Goal: Transaction & Acquisition: Purchase product/service

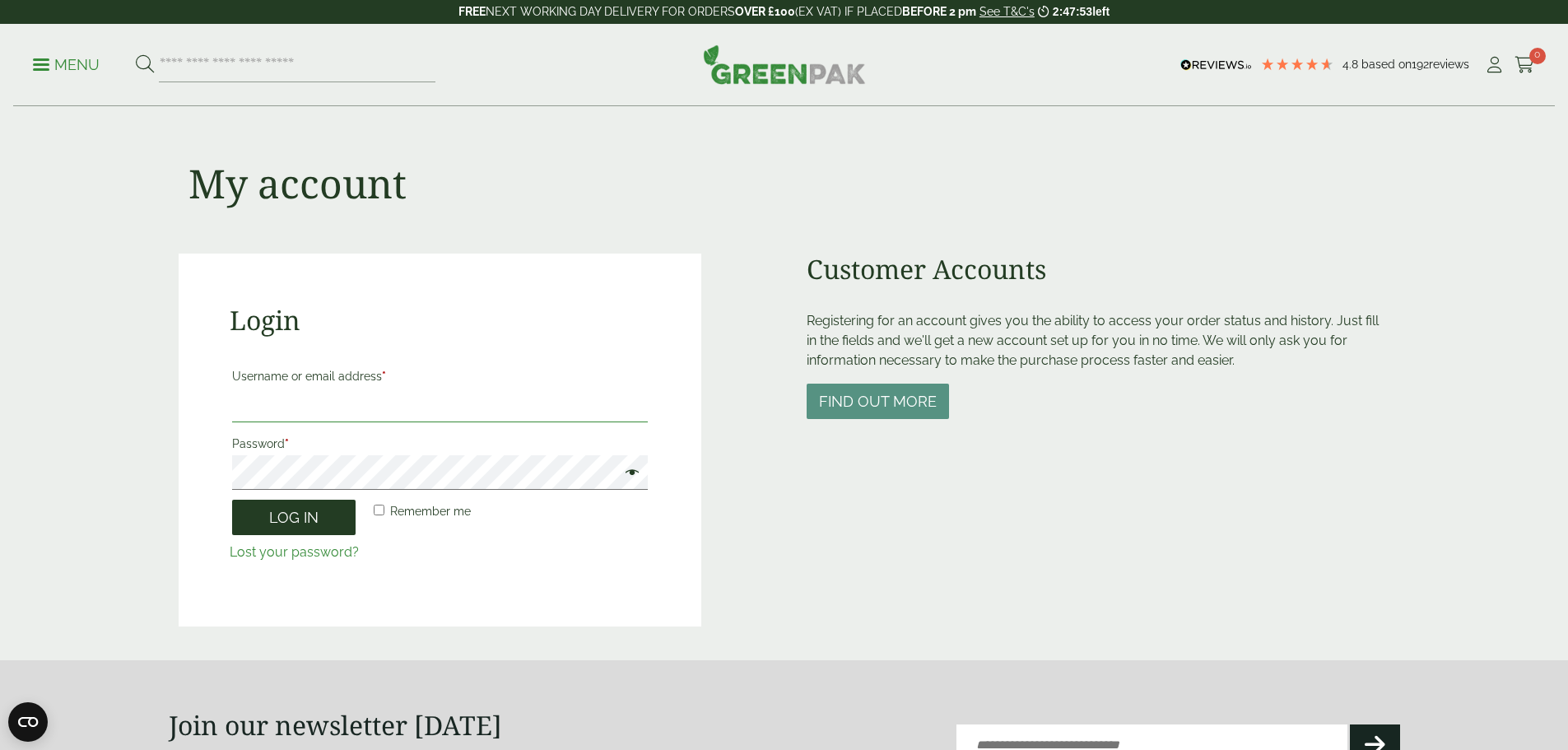
type input "**********"
click at [281, 528] on button "Log in" at bounding box center [293, 517] width 123 height 35
click at [286, 518] on button "Log in" at bounding box center [293, 517] width 123 height 35
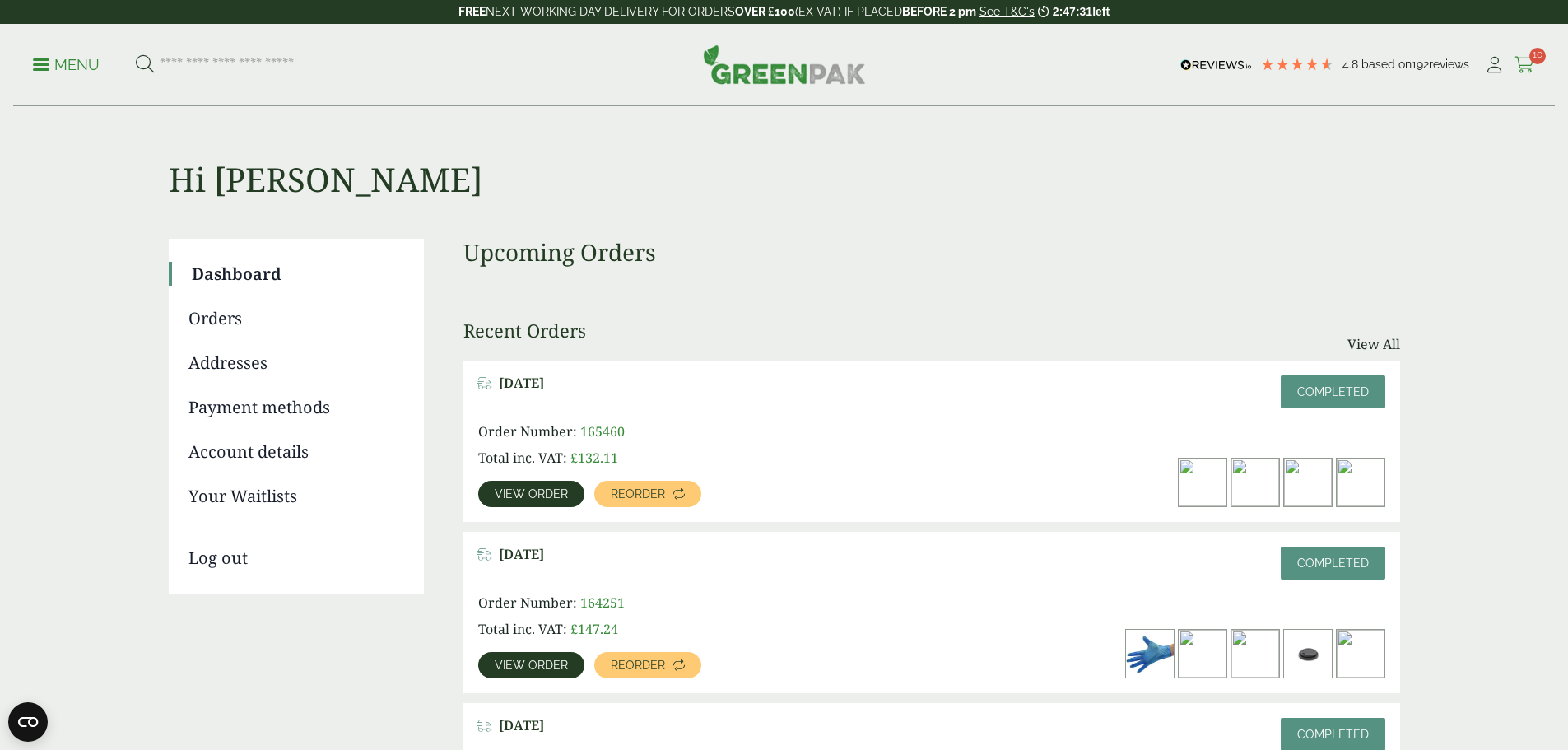
click at [1516, 61] on icon at bounding box center [1524, 65] width 21 height 17
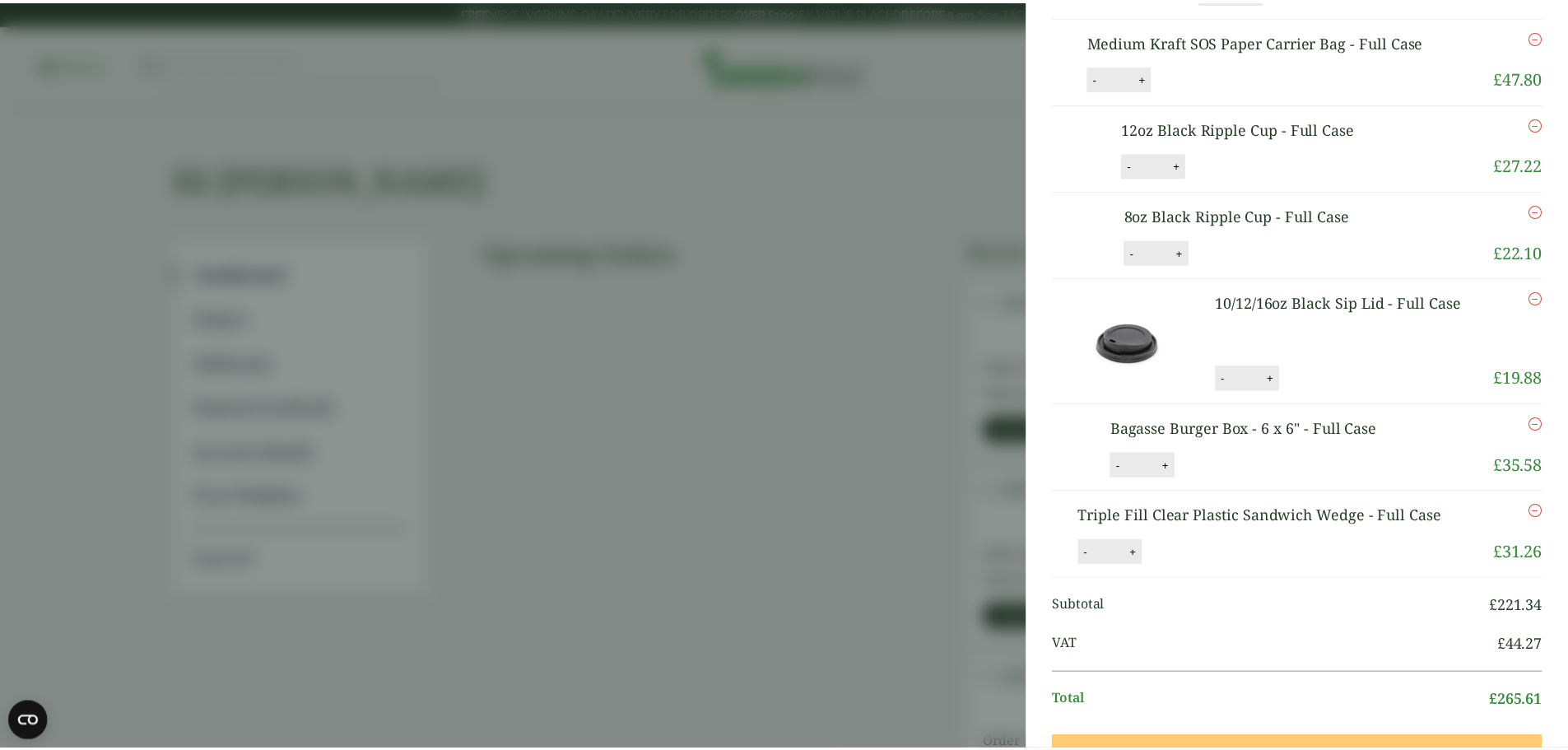
scroll to position [165, 0]
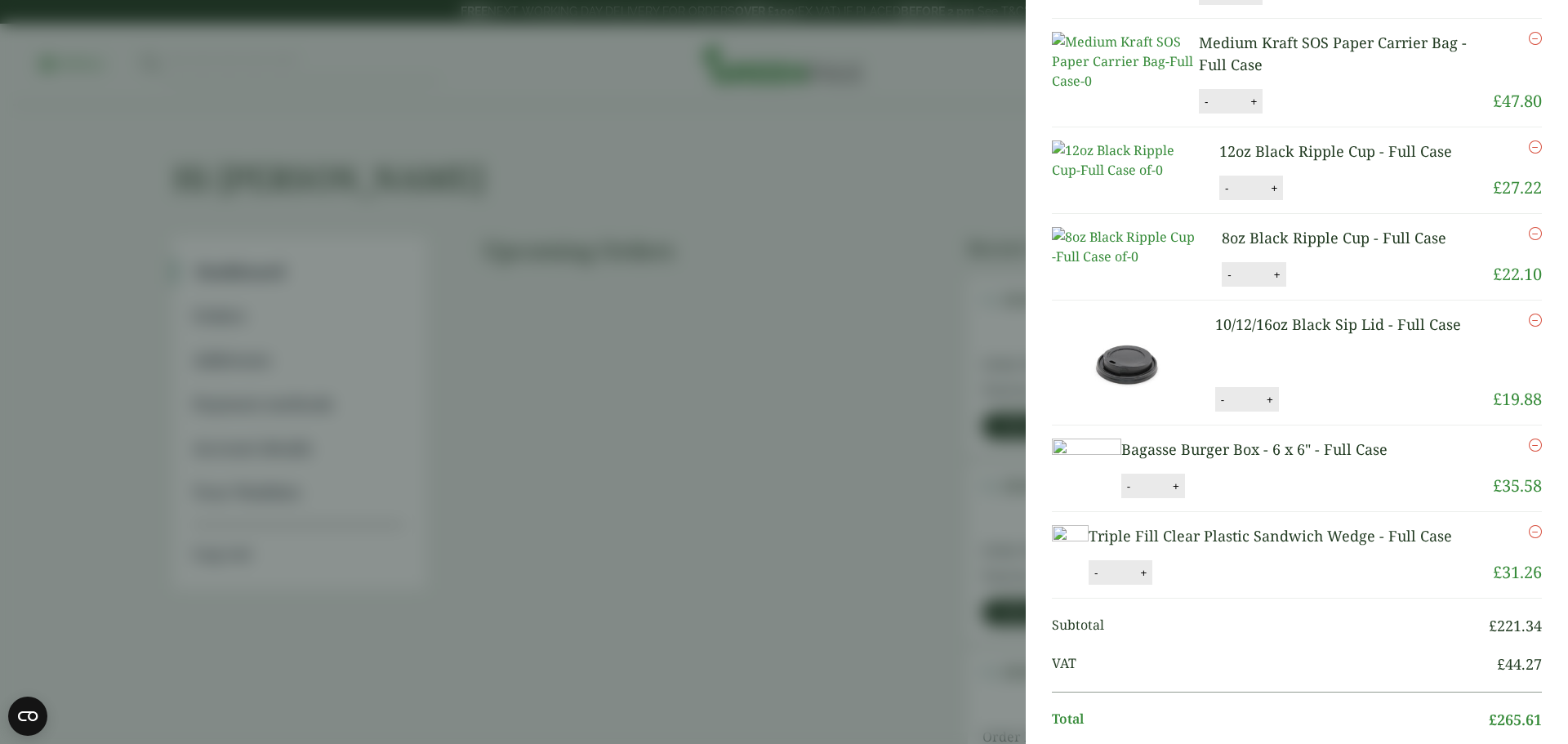
click at [827, 145] on aside "My Basket Extra Large Kraft SOS Paper Carrier Bag - Full Case Extra Large Kraft…" at bounding box center [784, 372] width 1568 height 744
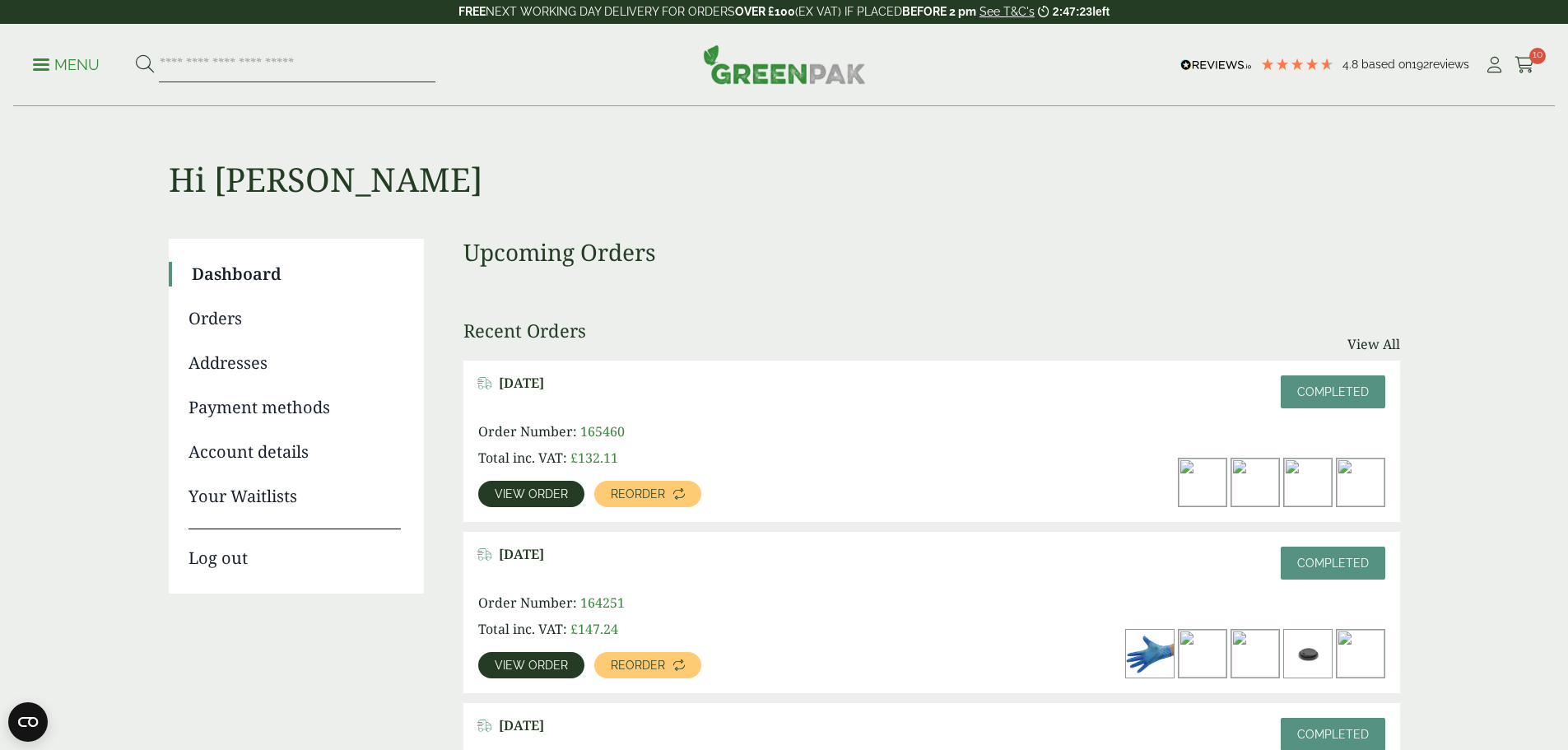
click at [196, 65] on input "search" at bounding box center [297, 65] width 276 height 34
type input "**********"
click at [136, 54] on button at bounding box center [145, 65] width 18 height 22
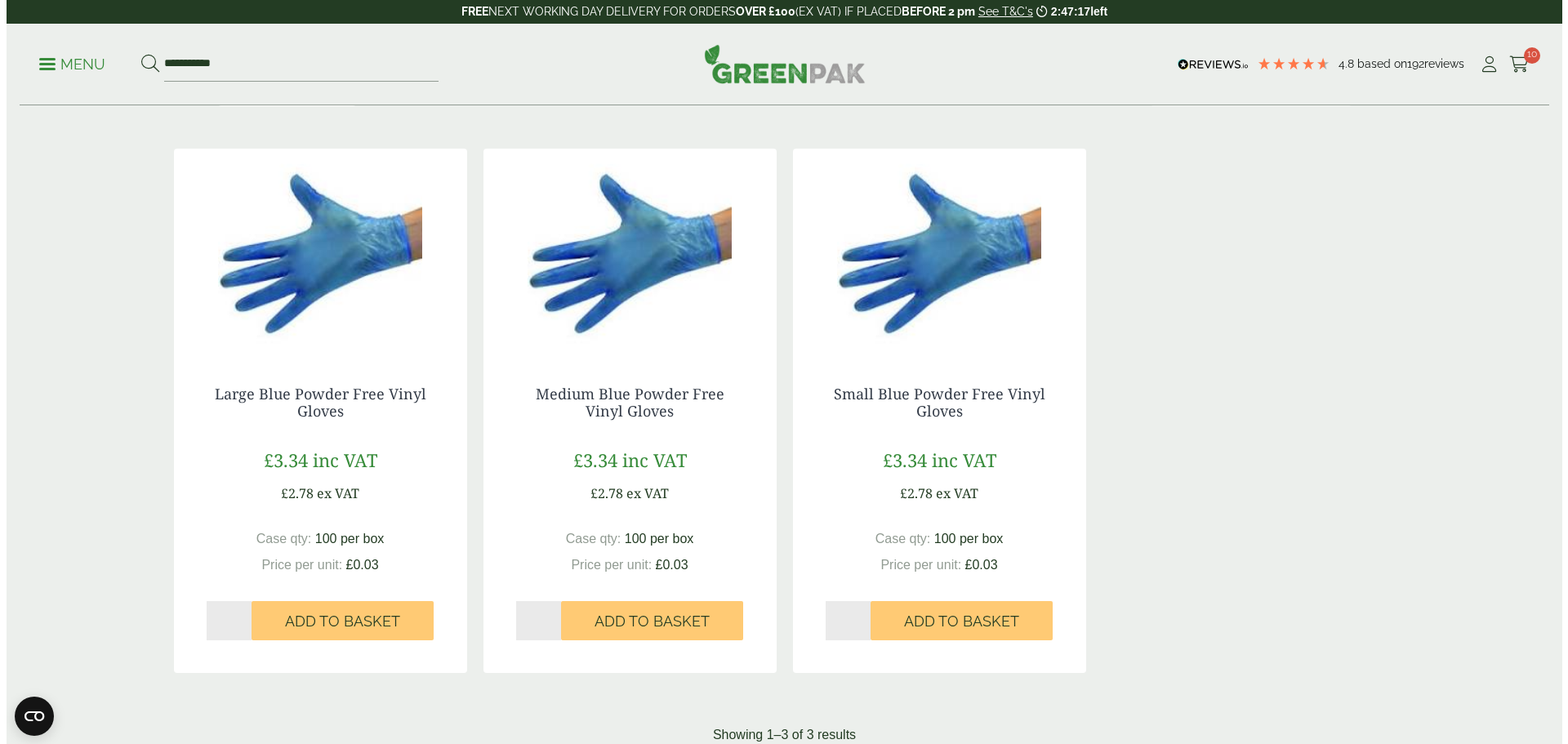
scroll to position [327, 0]
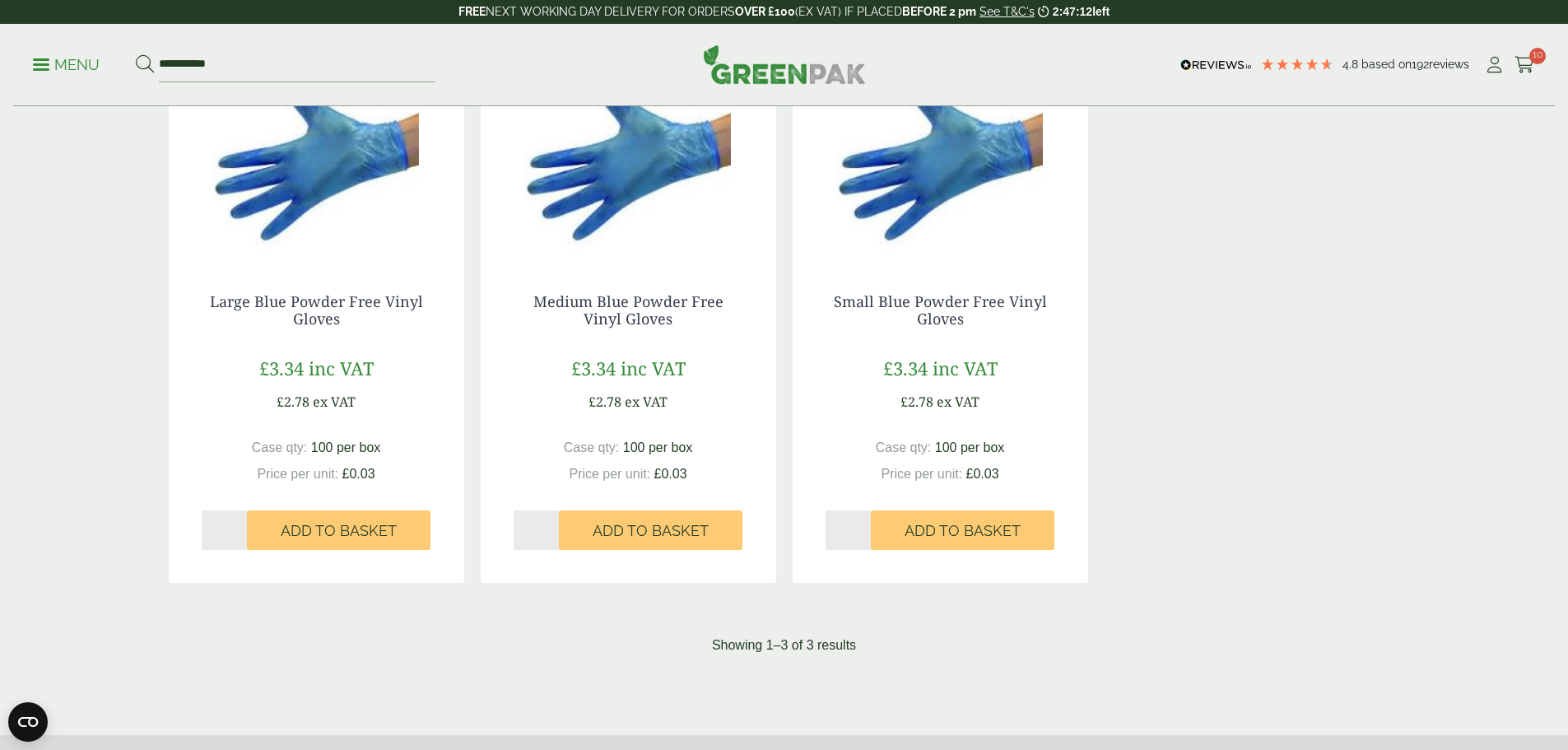
click at [237, 527] on input "*" at bounding box center [224, 530] width 46 height 39
type input "*"
click at [237, 527] on input "*" at bounding box center [224, 530] width 46 height 39
click at [297, 541] on button "Add to Basket" at bounding box center [338, 530] width 183 height 39
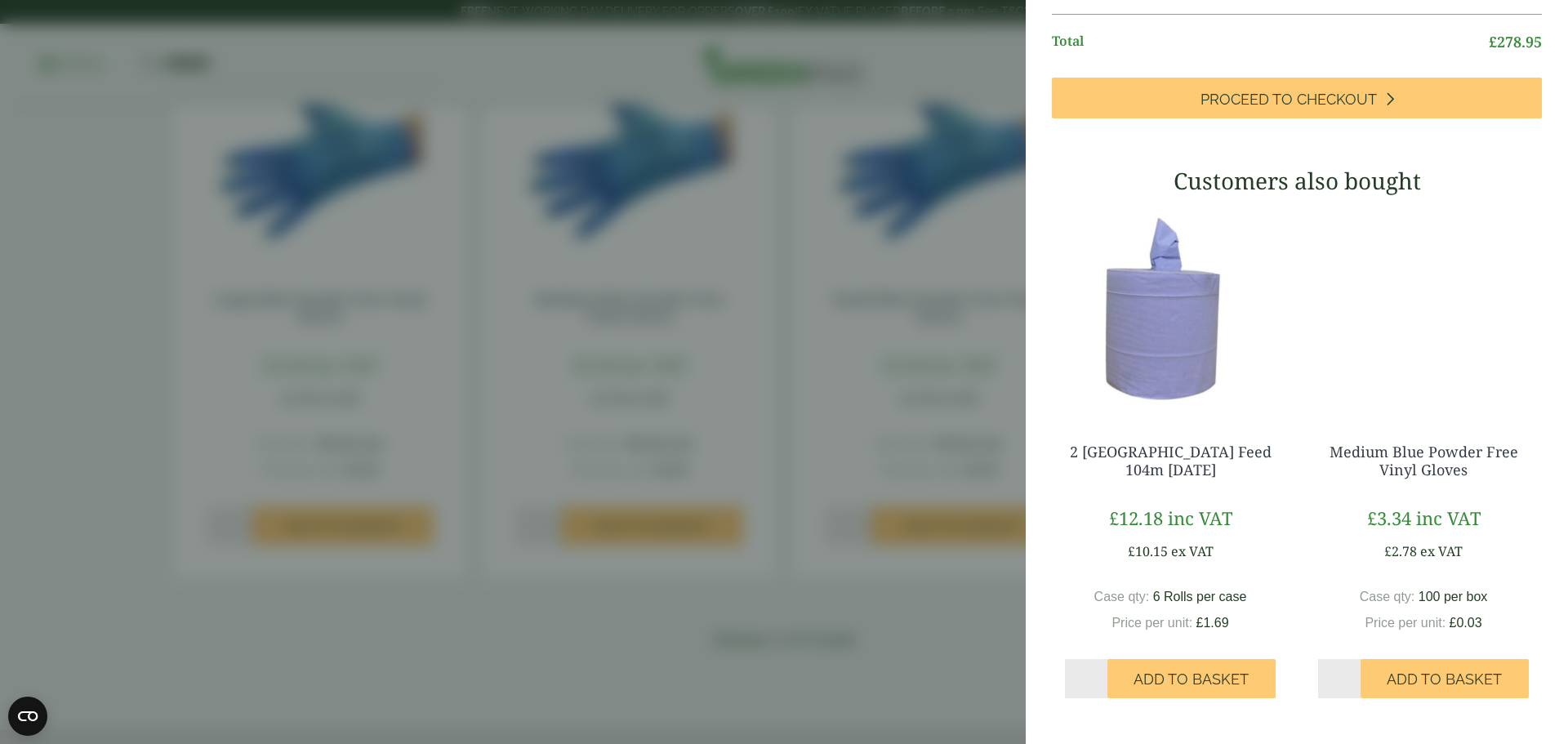
scroll to position [1057, 0]
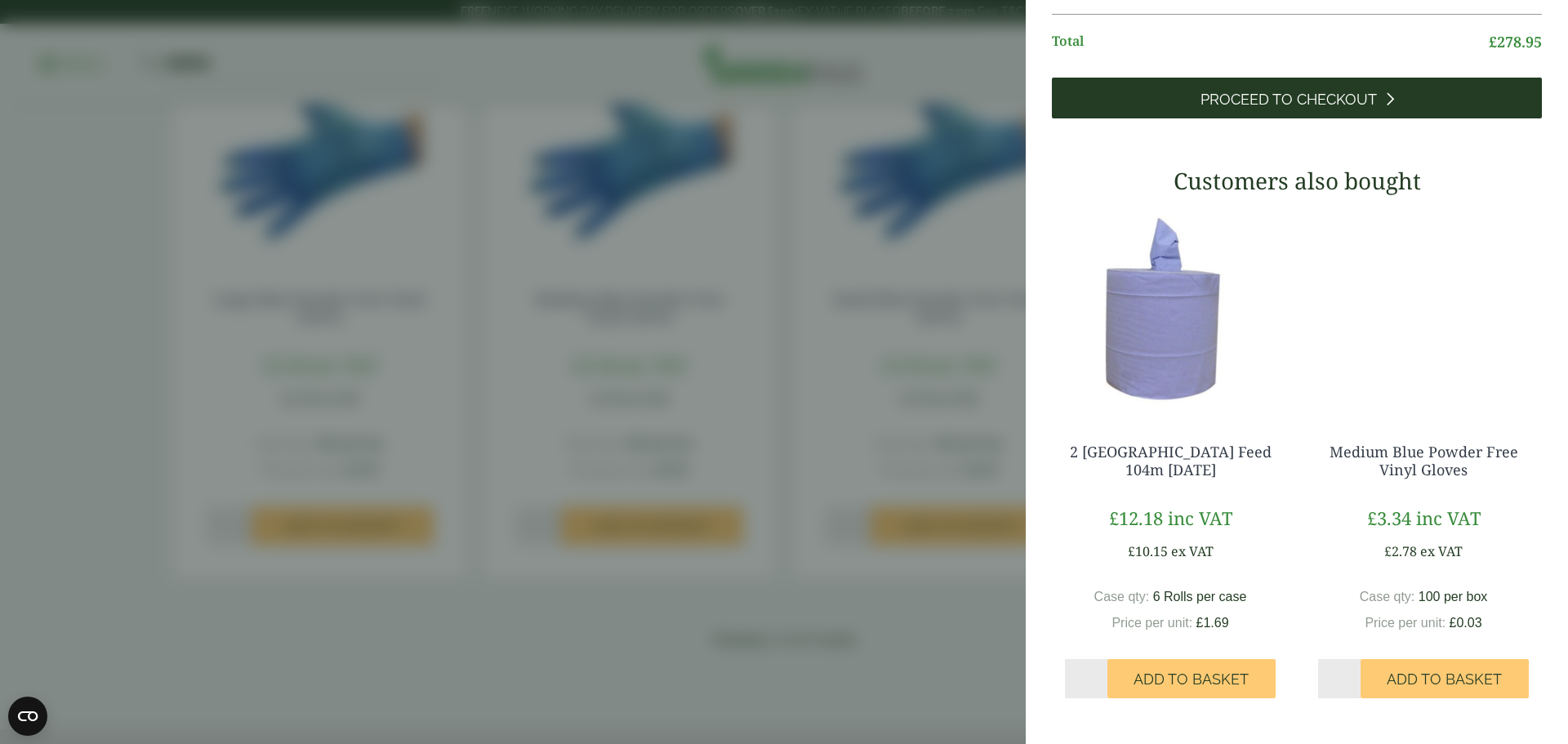
click at [1283, 109] on span "Proceed to Checkout" at bounding box center [1289, 100] width 176 height 18
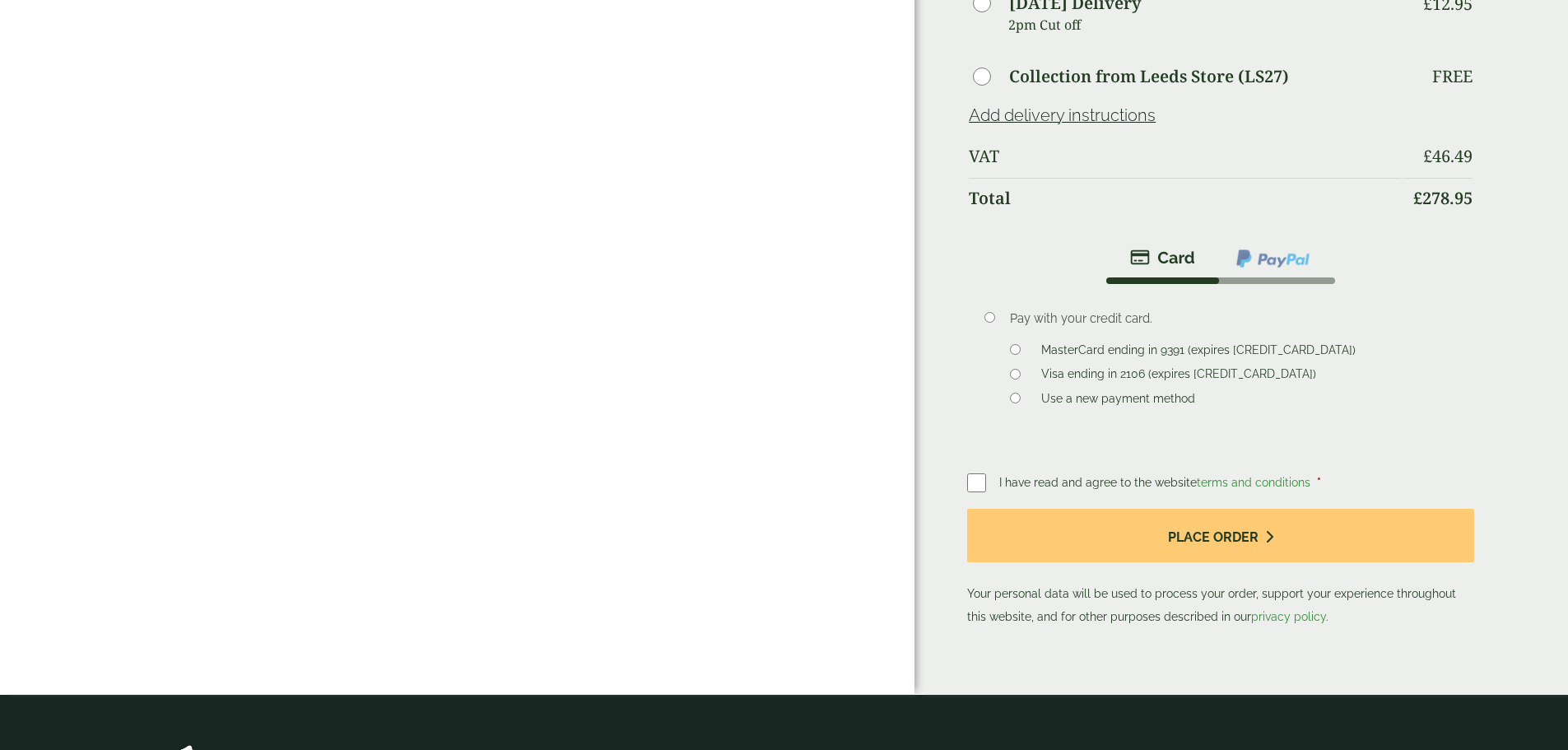
scroll to position [988, 0]
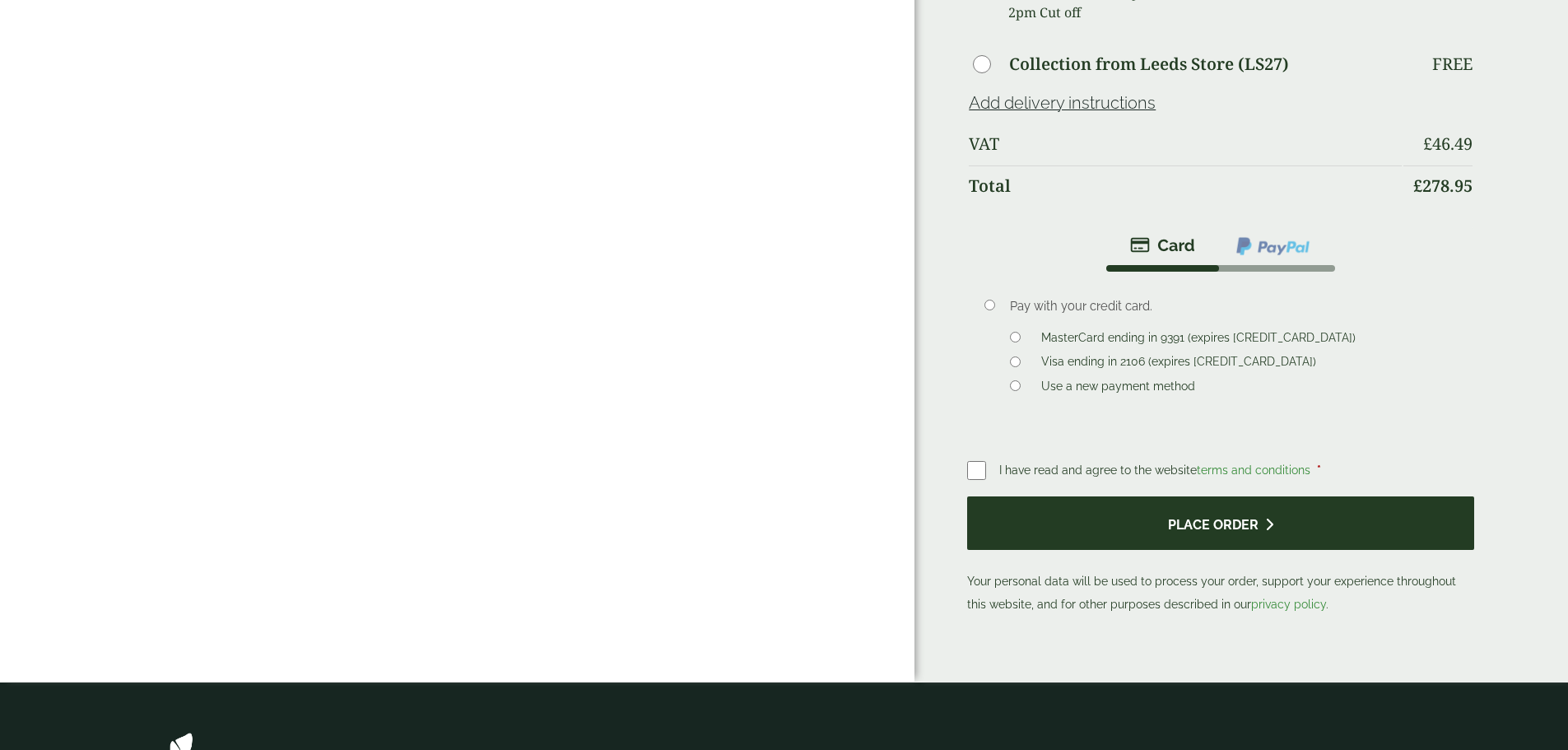
click at [1044, 497] on button "Place order" at bounding box center [1220, 524] width 506 height 54
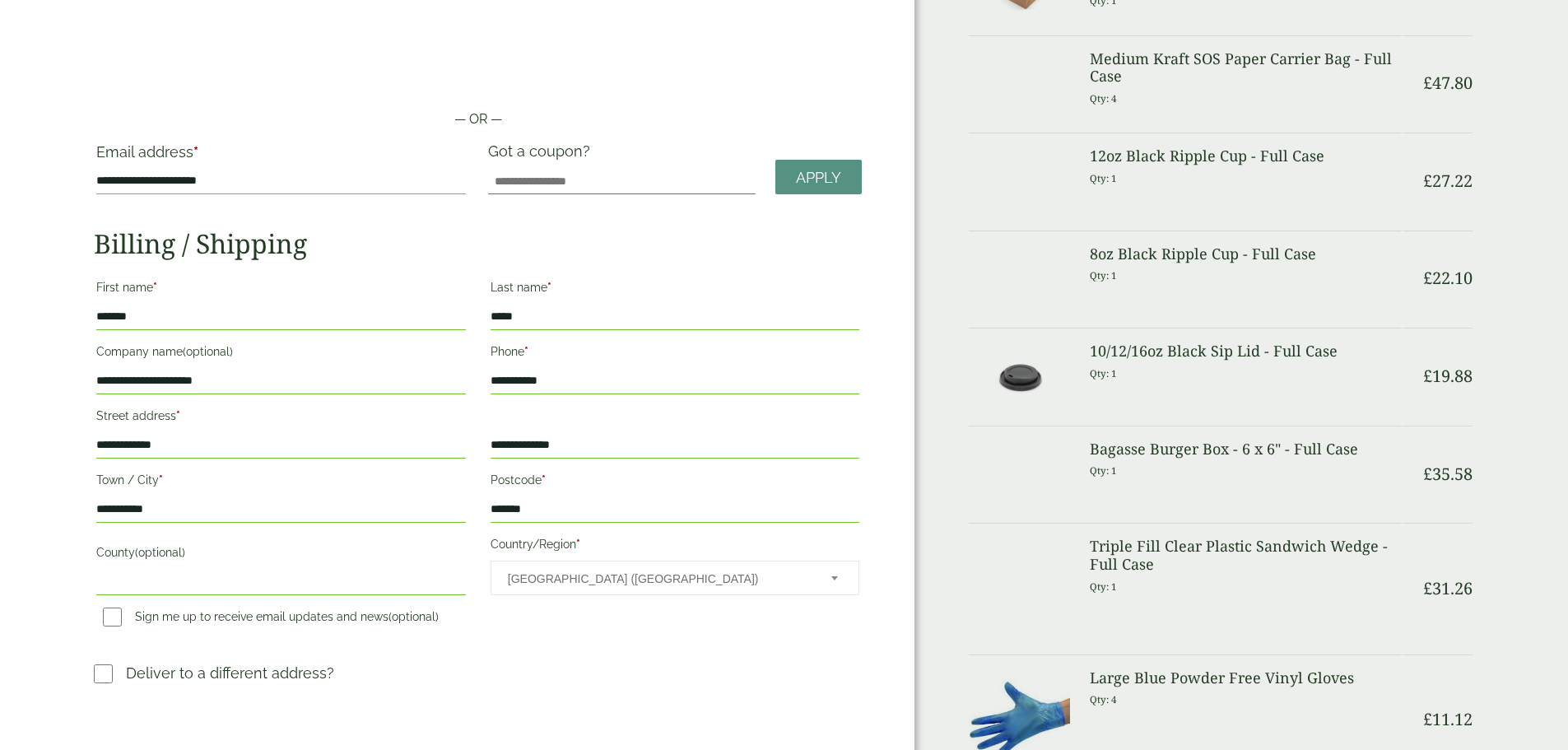
scroll to position [0, 0]
